Goal: Information Seeking & Learning: Learn about a topic

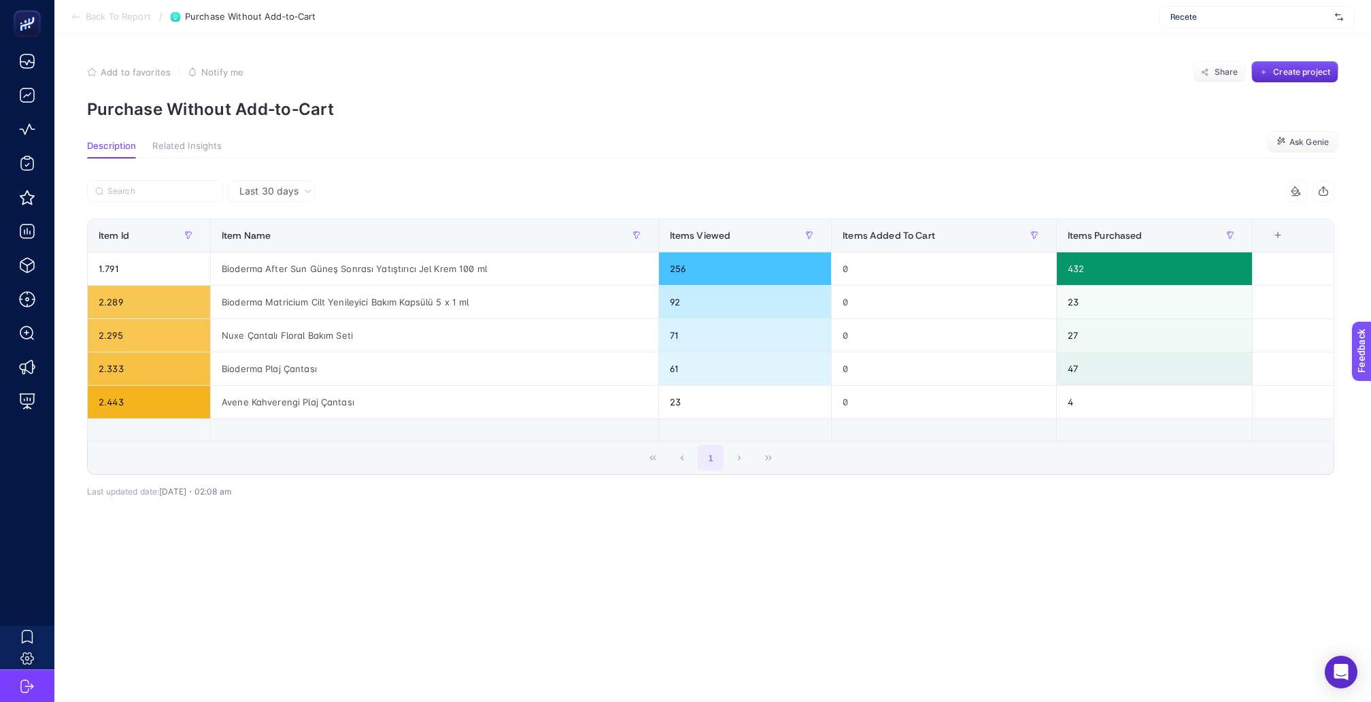
click at [1209, 20] on span "Recete" at bounding box center [1250, 17] width 159 height 11
type input "nevz"
click at [1197, 69] on div "[PERSON_NAME]" at bounding box center [1257, 67] width 195 height 22
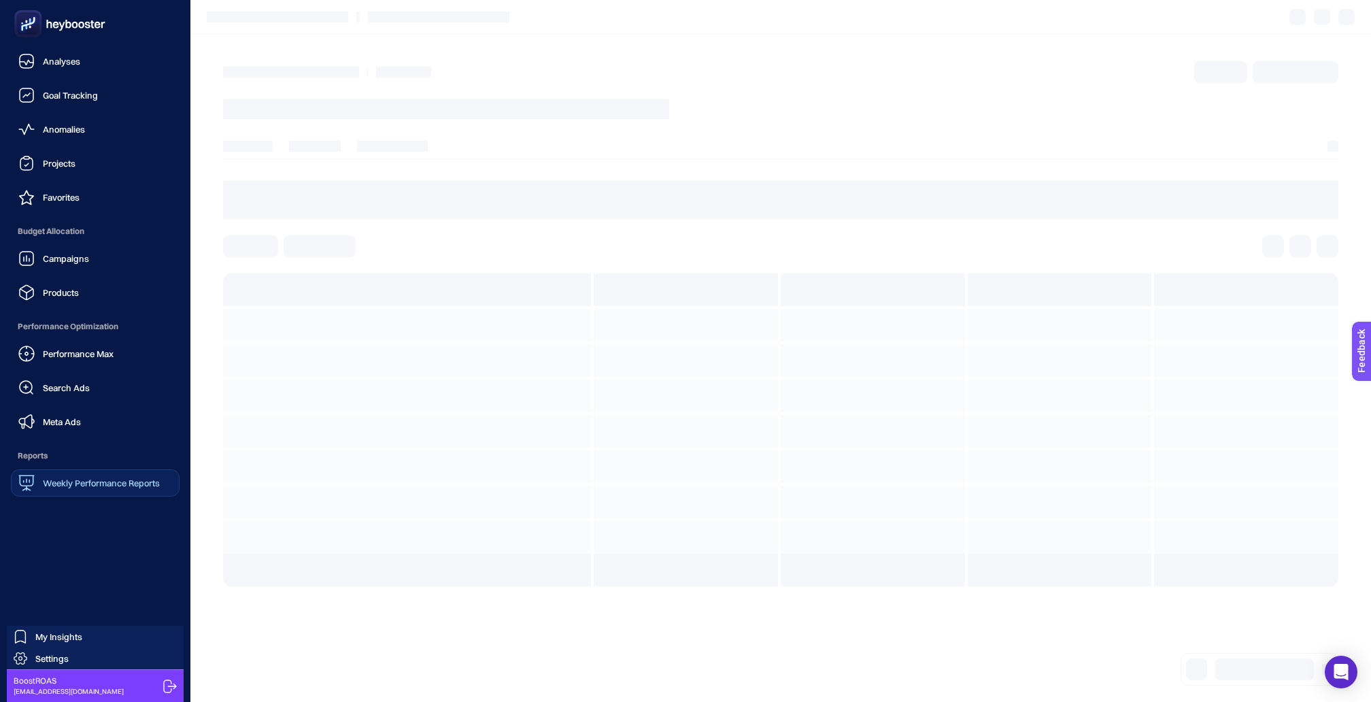
click at [41, 475] on div "Weekly Performance Reports" at bounding box center [88, 483] width 141 height 16
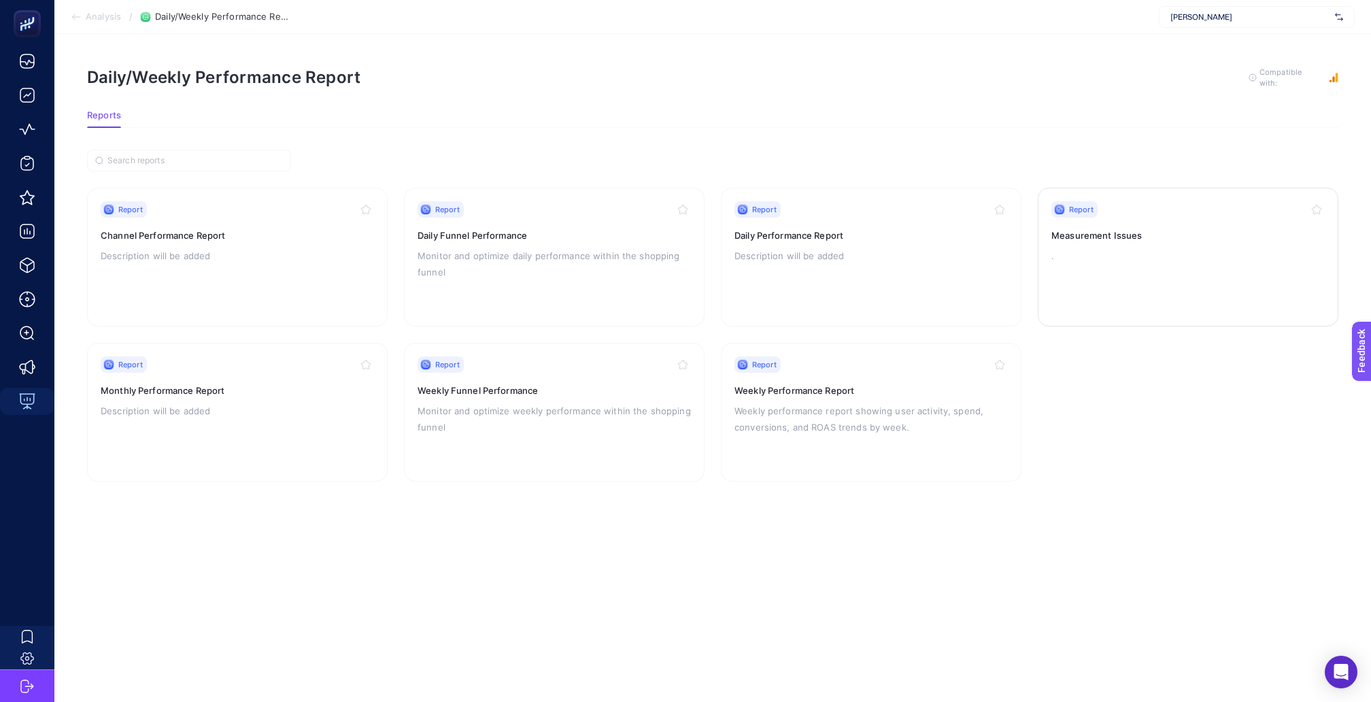
click at [1109, 229] on h3 "Measurement Issues" at bounding box center [1188, 236] width 273 height 14
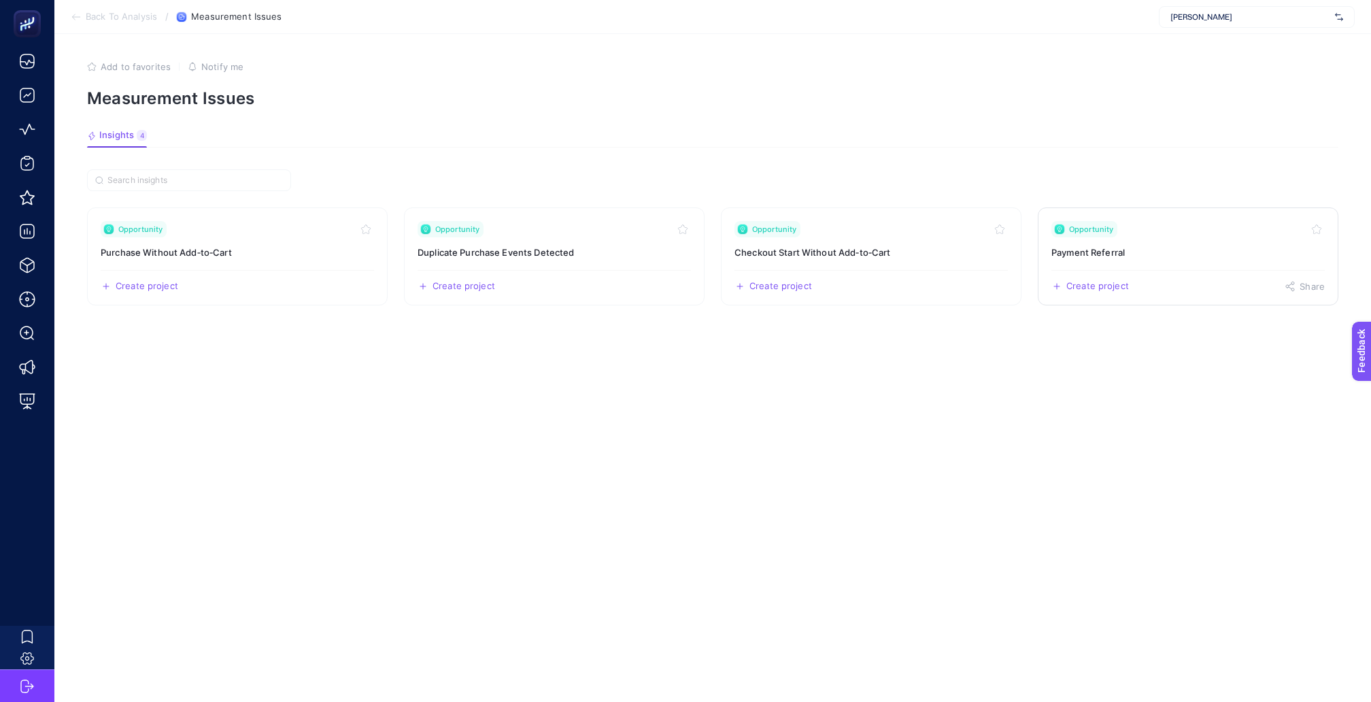
click at [1069, 226] on div "Opportunity" at bounding box center [1085, 229] width 66 height 16
